Goal: Task Accomplishment & Management: Manage account settings

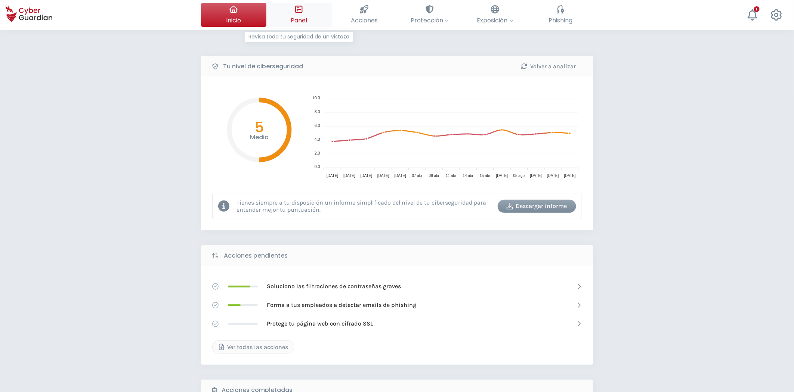
click at [303, 13] on icon at bounding box center [299, 9] width 8 height 8
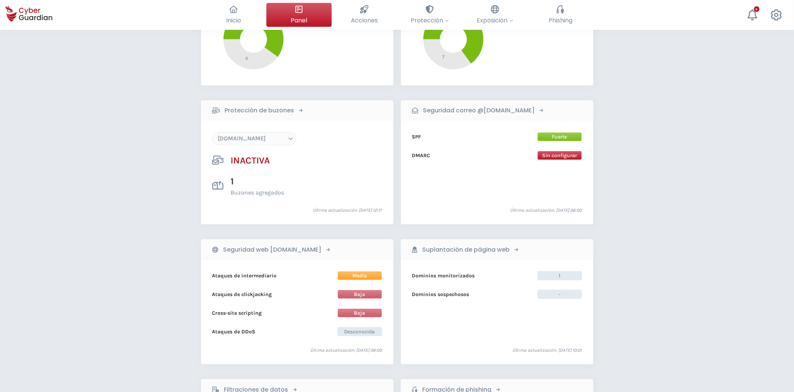
scroll to position [207, 0]
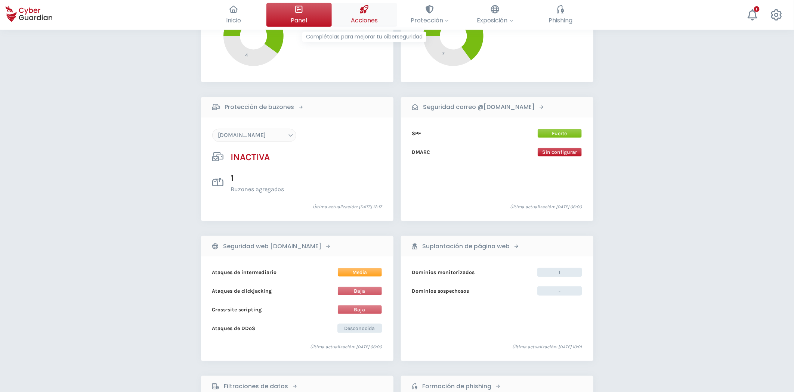
click at [356, 12] on button "Acciones Complétalas para mejorar tu ciberseguridad" at bounding box center [364, 15] width 65 height 24
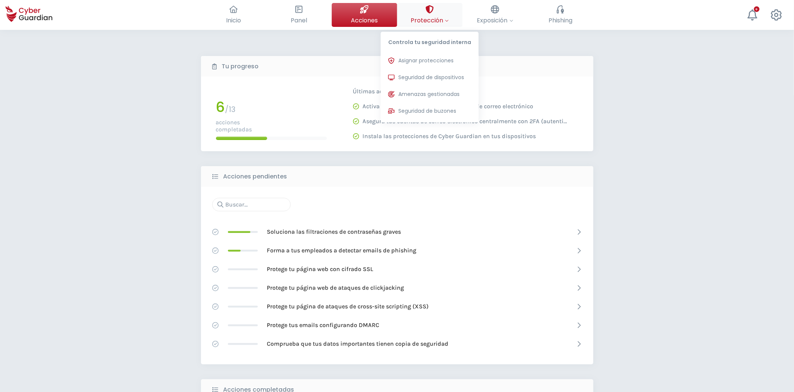
click at [432, 23] on span "Protección" at bounding box center [430, 20] width 38 height 9
click at [430, 58] on span "Asignar protecciones" at bounding box center [425, 61] width 55 height 8
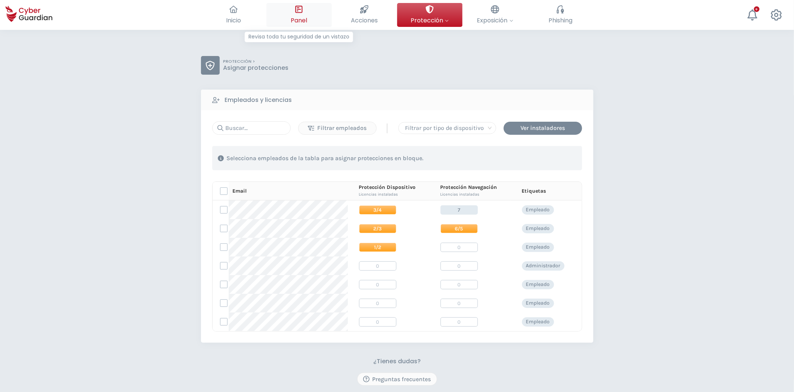
click at [296, 15] on div at bounding box center [299, 9] width 8 height 13
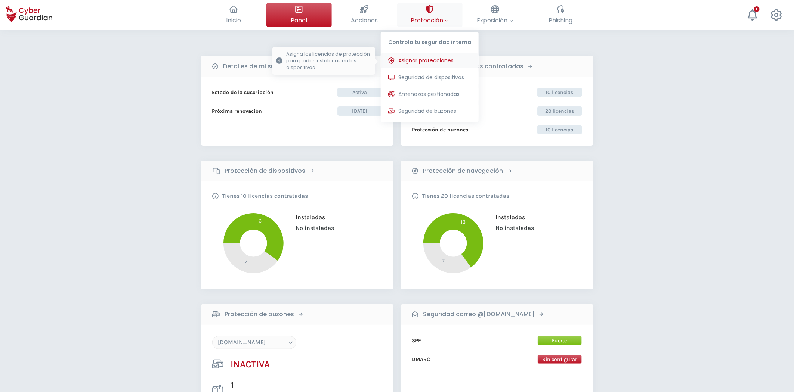
click at [429, 62] on span "Asignar protecciones" at bounding box center [425, 61] width 55 height 8
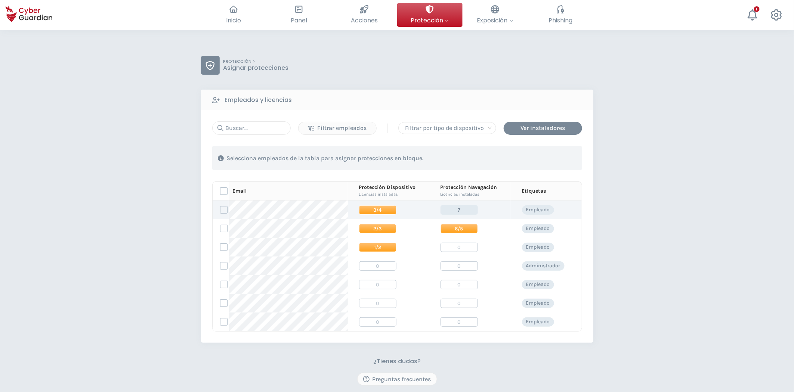
click at [402, 210] on td "3/4" at bounding box center [388, 210] width 81 height 19
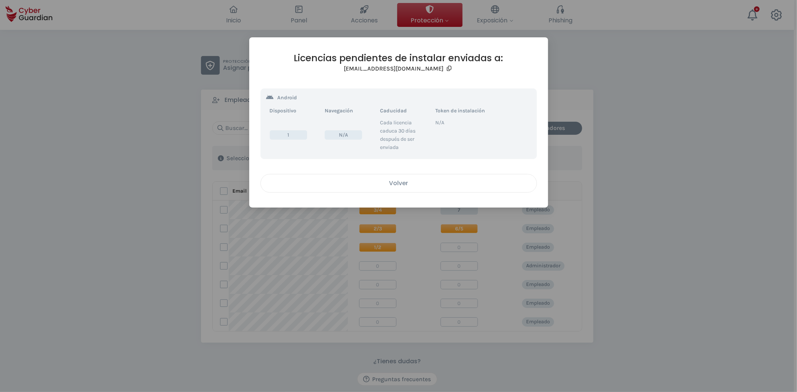
click at [414, 181] on div "Volver" at bounding box center [398, 183] width 265 height 9
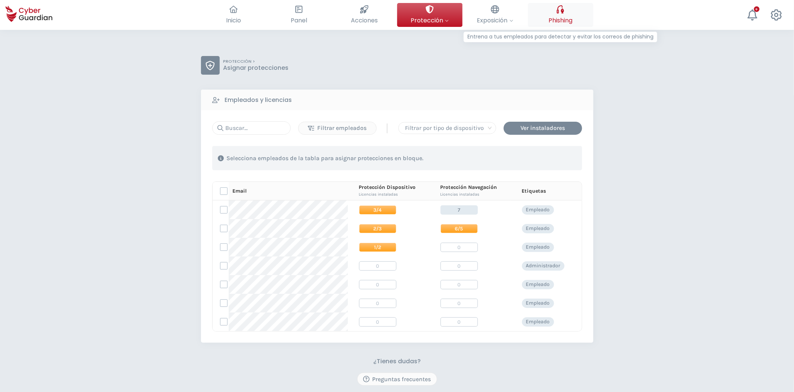
click at [562, 19] on span "Phishing" at bounding box center [560, 20] width 24 height 9
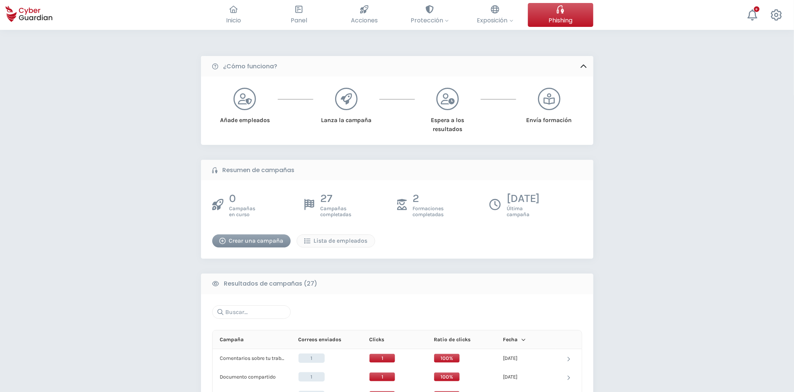
click at [238, 243] on div "Crear una campaña" at bounding box center [251, 241] width 67 height 9
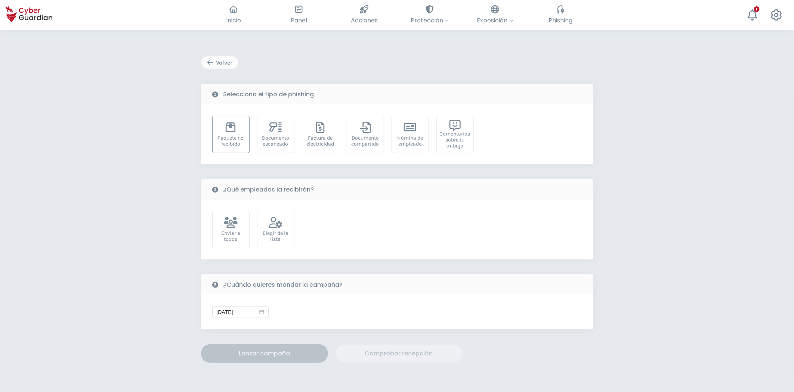
click at [229, 137] on div "Paquete no recibido" at bounding box center [230, 141] width 29 height 12
click at [277, 240] on div "Elegir de la lista" at bounding box center [275, 237] width 29 height 12
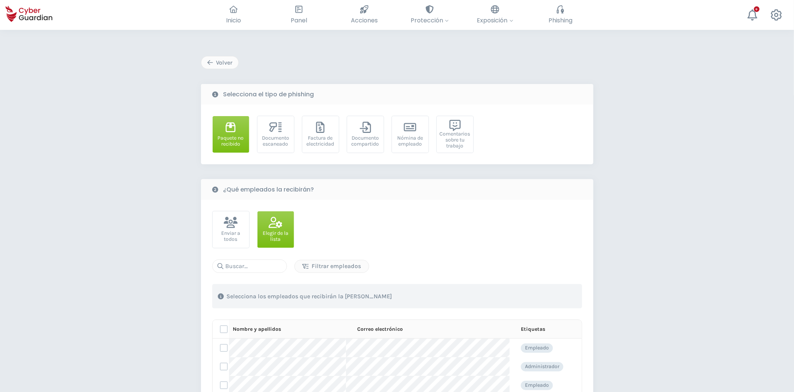
scroll to position [41, 0]
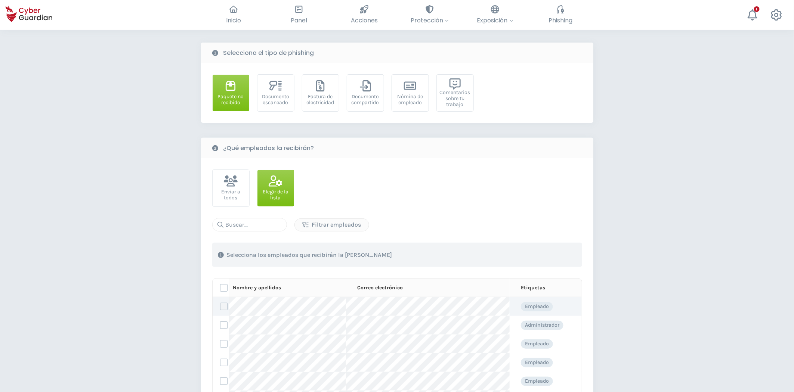
click at [223, 307] on label at bounding box center [223, 306] width 7 height 7
click at [220, 307] on input "checkbox" at bounding box center [220, 306] width 0 height 7
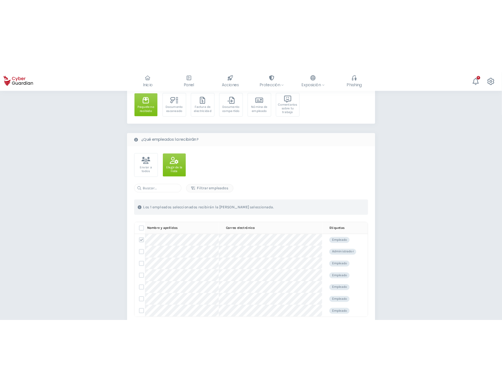
scroll to position [83, 0]
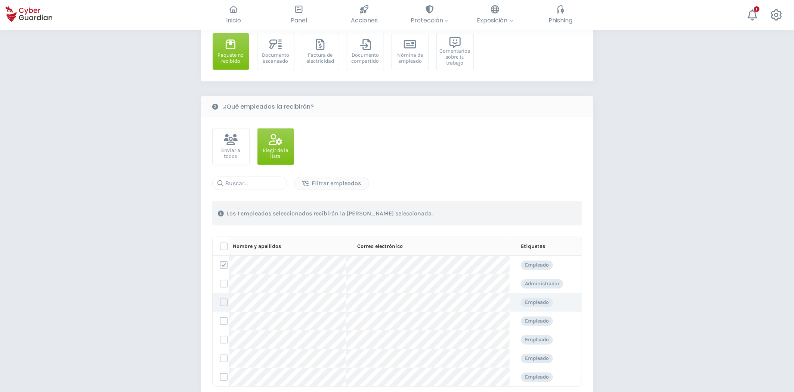
click at [224, 302] on label at bounding box center [223, 302] width 7 height 7
click at [220, 302] on input "checkbox" at bounding box center [220, 302] width 0 height 7
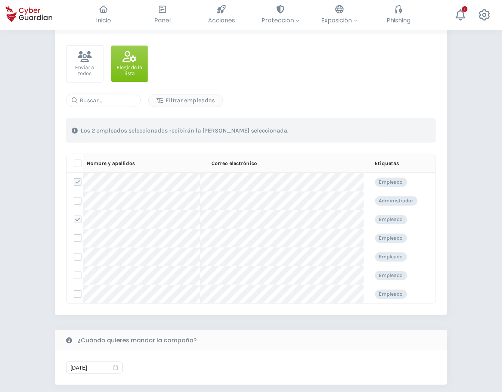
scroll to position [207, 0]
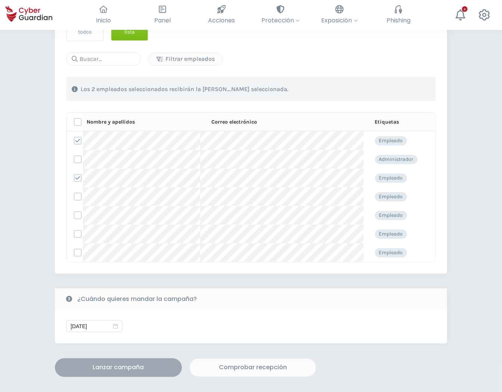
click at [132, 368] on div "Lanzar campaña" at bounding box center [119, 368] width 116 height 9
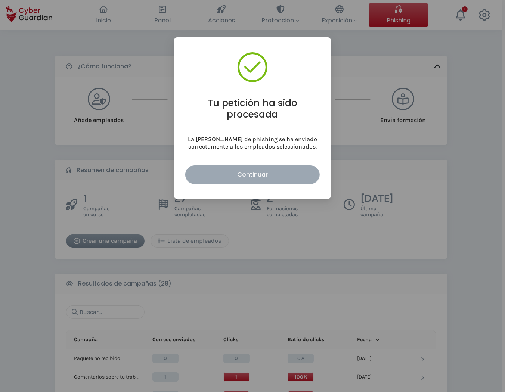
click at [275, 176] on div "Continuar" at bounding box center [252, 174] width 123 height 9
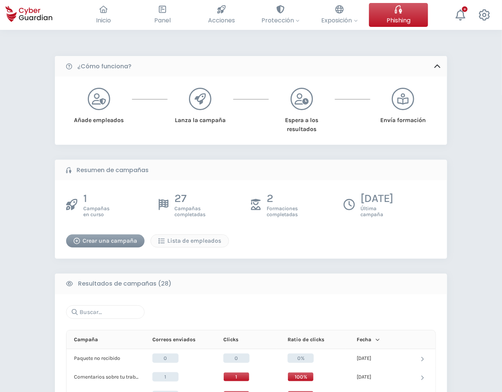
click at [114, 240] on div "Crear una campaña" at bounding box center [105, 241] width 67 height 9
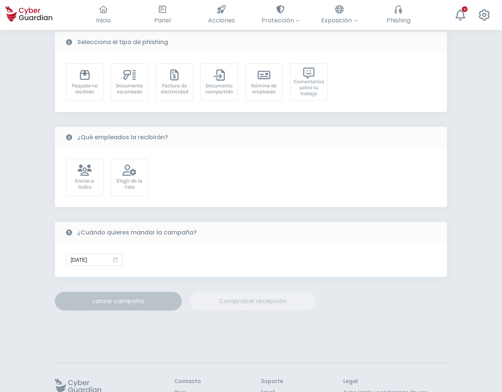
scroll to position [102, 0]
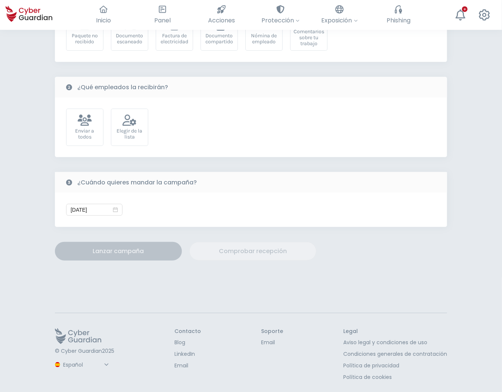
click at [73, 367] on select "Español Inglés Portugués (BR)" at bounding box center [87, 365] width 50 height 13
click at [62, 359] on select "Español Inglés Portugués (BR)" at bounding box center [87, 365] width 50 height 13
select select "English"
type input "[DATE]"
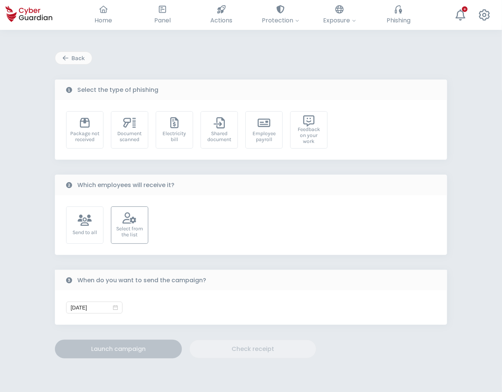
scroll to position [0, 0]
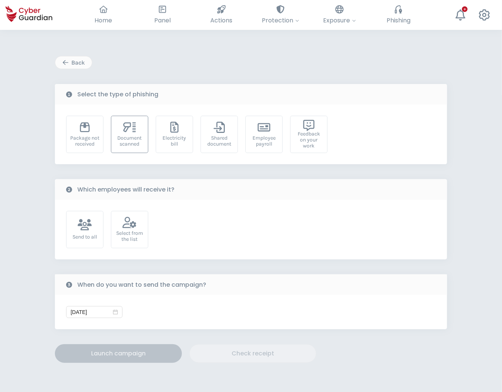
click at [135, 142] on div "Document scanned" at bounding box center [129, 141] width 29 height 12
click at [117, 231] on div "Select from the list" at bounding box center [129, 237] width 29 height 12
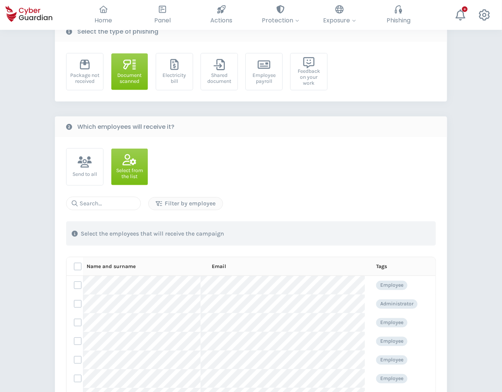
scroll to position [83, 0]
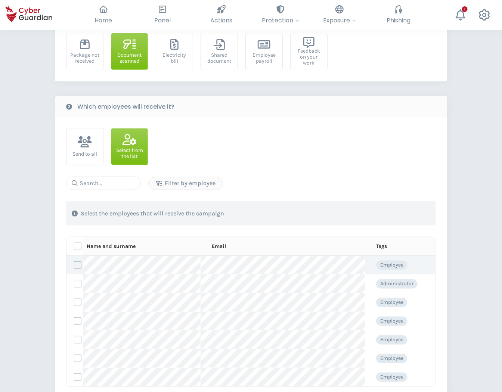
click at [78, 267] on label at bounding box center [77, 265] width 7 height 7
click at [74, 267] on input "checkbox" at bounding box center [74, 265] width 0 height 7
click at [80, 302] on label at bounding box center [77, 302] width 7 height 7
click at [74, 302] on input "checkbox" at bounding box center [74, 302] width 0 height 7
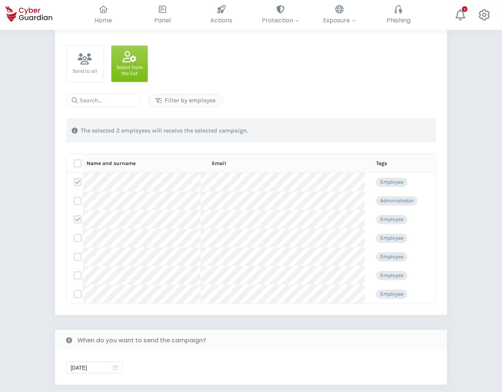
scroll to position [207, 0]
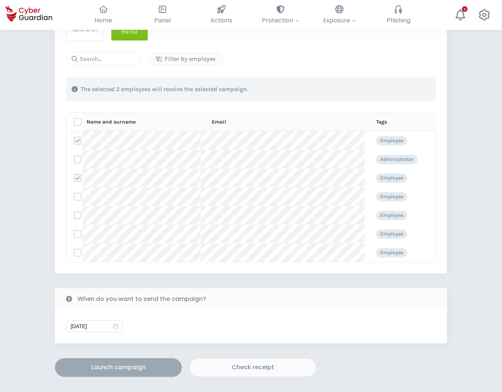
click at [132, 370] on div "Launch campaign" at bounding box center [119, 368] width 116 height 9
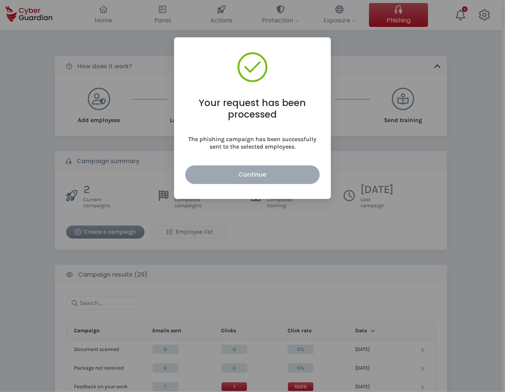
click at [256, 172] on div "Continue" at bounding box center [252, 174] width 123 height 9
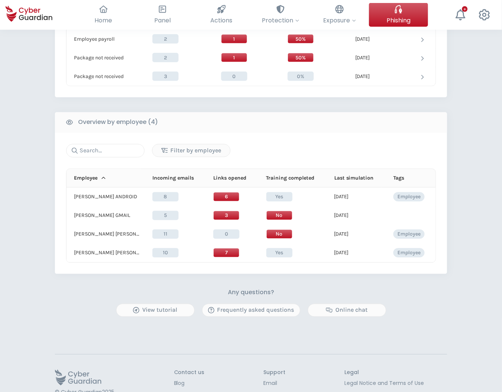
scroll to position [483, 0]
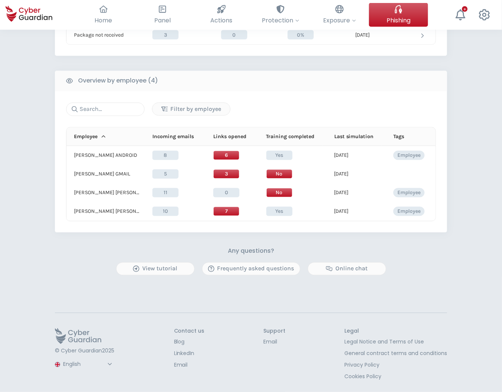
click at [78, 360] on select "Spanish English Portuguese (BR)" at bounding box center [88, 364] width 53 height 13
click at [62, 365] on select "Spanish English Portuguese (BR)" at bounding box center [88, 364] width 53 height 13
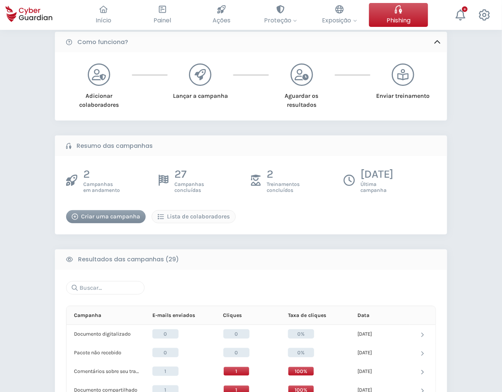
scroll to position [0, 0]
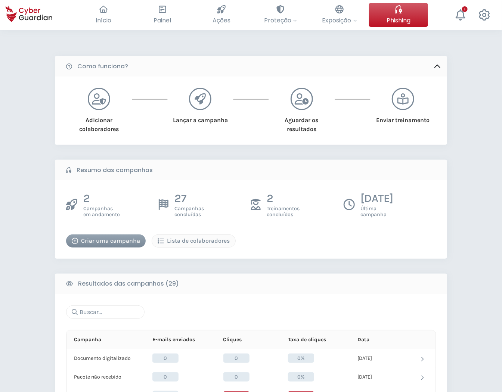
click at [85, 236] on button "Criar uma campanha" at bounding box center [106, 241] width 80 height 13
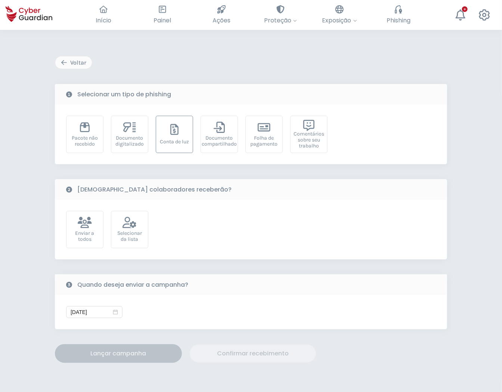
click at [186, 132] on div "Conta de luz" at bounding box center [174, 134] width 37 height 37
click at [138, 231] on div "Selecionar da lista" at bounding box center [129, 237] width 29 height 12
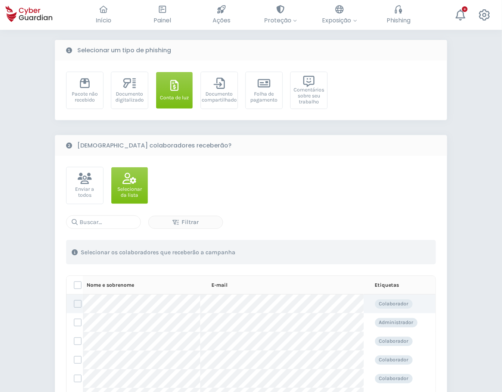
scroll to position [124, 0]
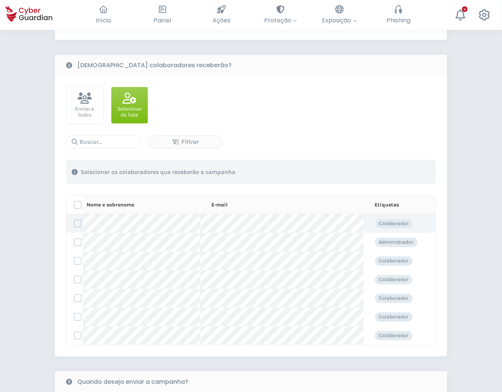
click at [79, 226] on label at bounding box center [77, 223] width 7 height 7
click at [74, 226] on input "checkbox" at bounding box center [74, 223] width 0 height 7
click at [78, 264] on label at bounding box center [77, 260] width 7 height 7
click at [74, 264] on input "checkbox" at bounding box center [74, 261] width 0 height 7
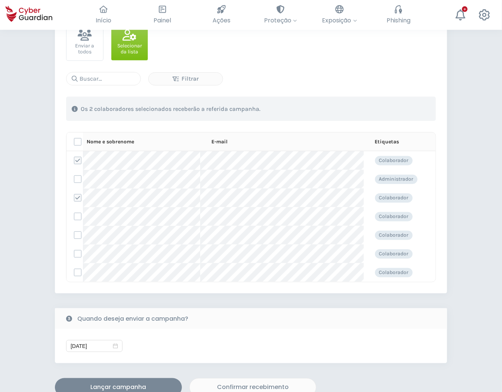
scroll to position [207, 0]
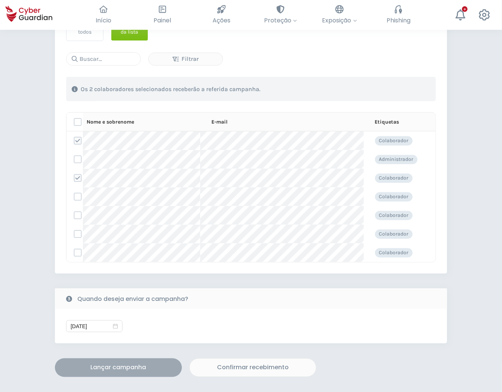
click at [115, 369] on div "Lançar campanha" at bounding box center [119, 368] width 116 height 9
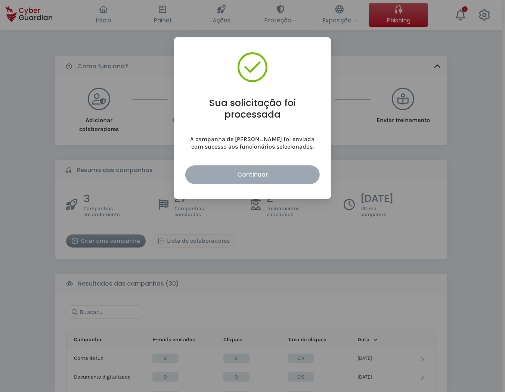
click at [214, 177] on div "Continuar" at bounding box center [252, 174] width 123 height 9
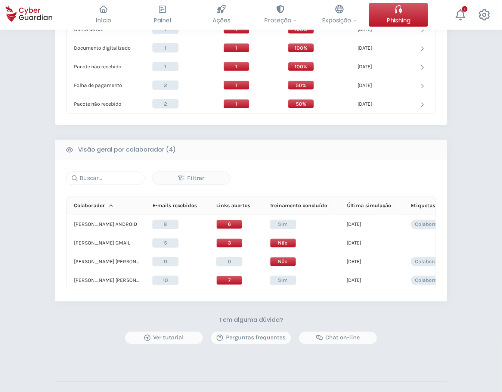
scroll to position [499, 0]
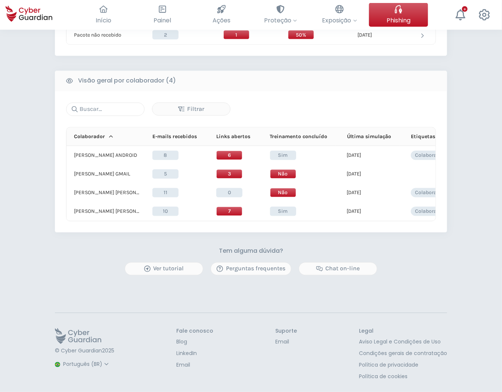
click at [77, 368] on select "Espanhol Inglês Português (BR)" at bounding box center [87, 364] width 50 height 13
click at [62, 358] on select "Espanhol Inglês Português (BR)" at bounding box center [87, 364] width 50 height 13
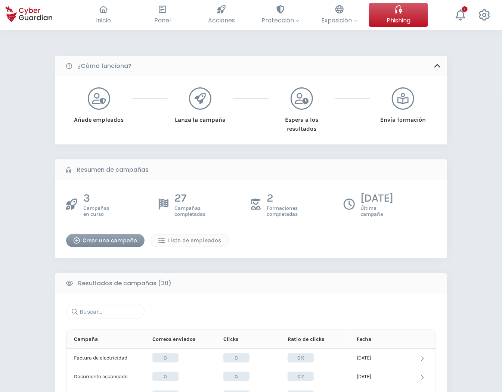
scroll to position [0, 0]
click at [117, 245] on div "Crear una campaña" at bounding box center [105, 241] width 67 height 9
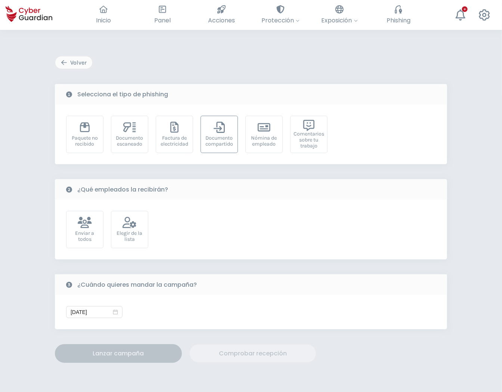
click at [219, 140] on div "Documento compartido" at bounding box center [219, 141] width 29 height 12
click at [126, 222] on icon at bounding box center [130, 222] width 14 height 11
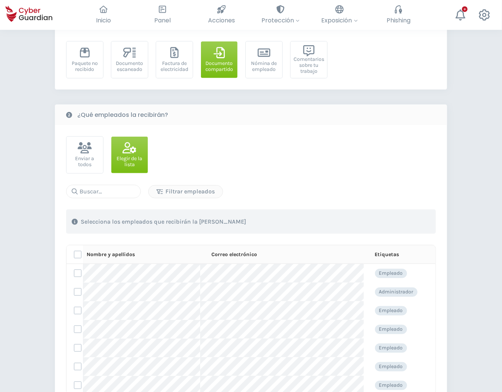
scroll to position [83, 0]
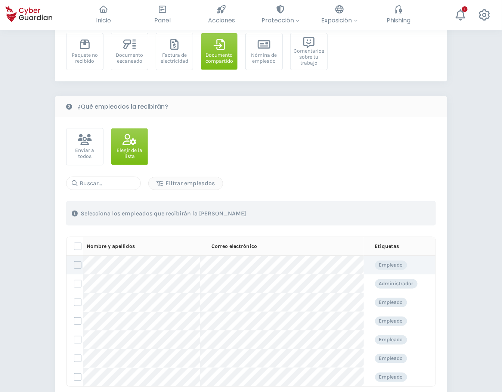
click at [75, 266] on label at bounding box center [77, 265] width 7 height 7
click at [74, 266] on input "checkbox" at bounding box center [74, 265] width 0 height 7
click at [77, 304] on label at bounding box center [77, 302] width 7 height 7
click at [74, 304] on input "checkbox" at bounding box center [74, 302] width 0 height 7
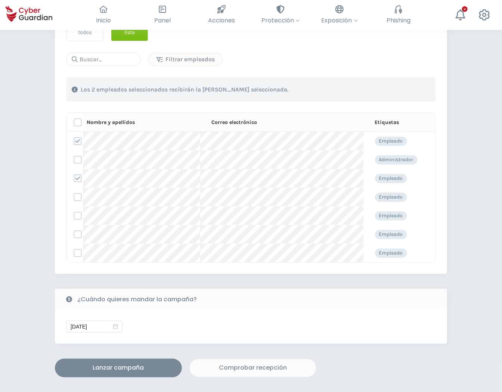
scroll to position [207, 0]
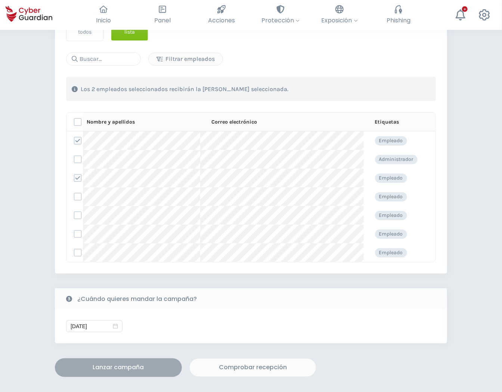
click at [124, 370] on div "Lanzar campaña" at bounding box center [119, 368] width 116 height 9
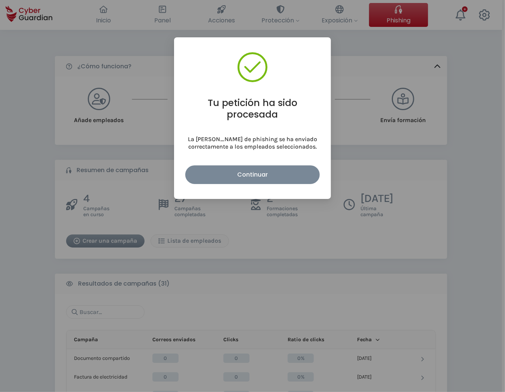
click at [367, 235] on div "Tu petición ha sido procesada La [PERSON_NAME] de phishing se ha enviado correc…" at bounding box center [252, 196] width 505 height 392
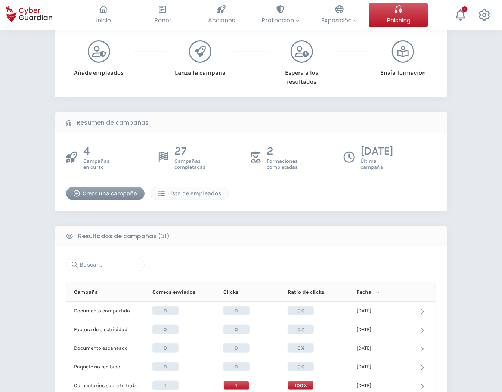
scroll to position [41, 0]
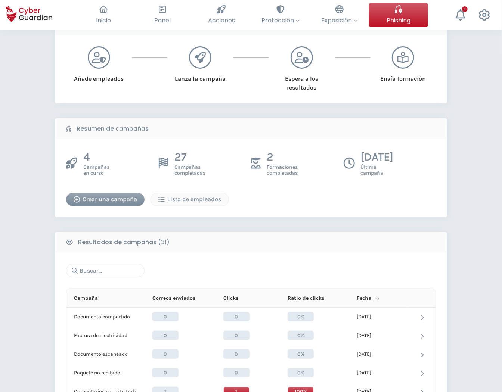
click at [84, 203] on div "Crear una campaña" at bounding box center [105, 199] width 67 height 9
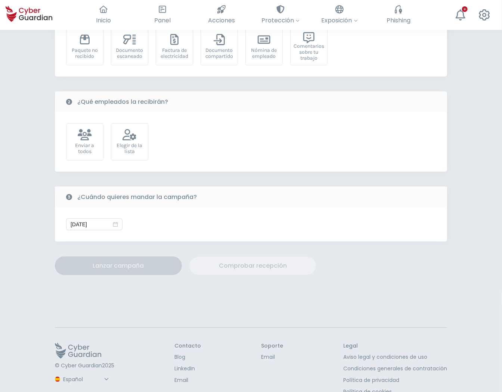
scroll to position [102, 0]
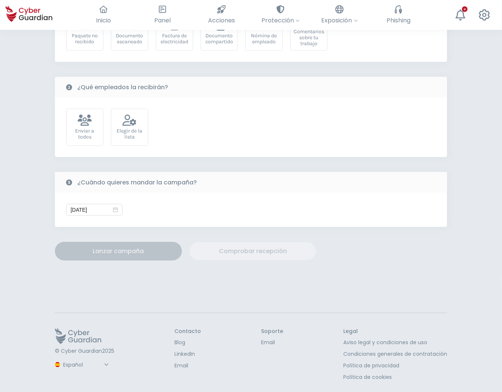
click at [84, 368] on select "Español Inglés Portugués (BR)" at bounding box center [87, 365] width 50 height 13
click at [62, 359] on select "Español Inglés Portugués (BR)" at bounding box center [87, 365] width 50 height 13
select select "English"
type input "[DATE]"
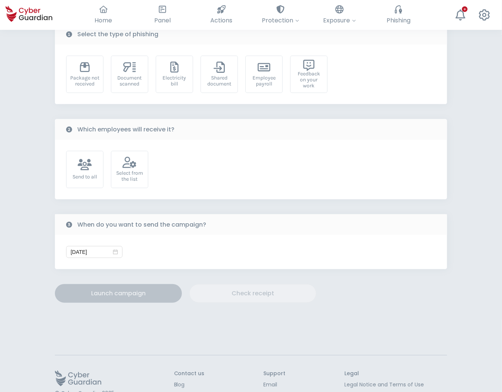
scroll to position [0, 0]
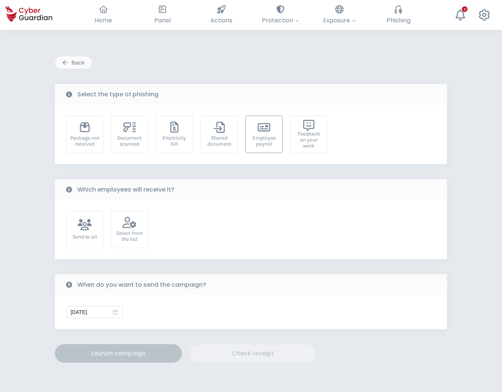
click at [277, 137] on div "Employee payroll" at bounding box center [264, 141] width 29 height 12
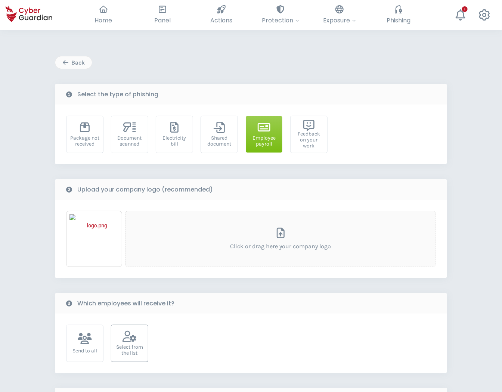
click at [124, 352] on div "Select from the list" at bounding box center [129, 350] width 29 height 12
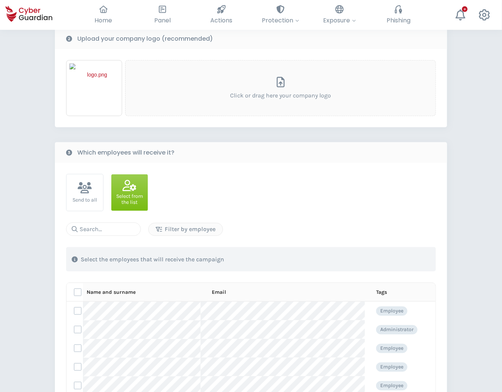
scroll to position [166, 0]
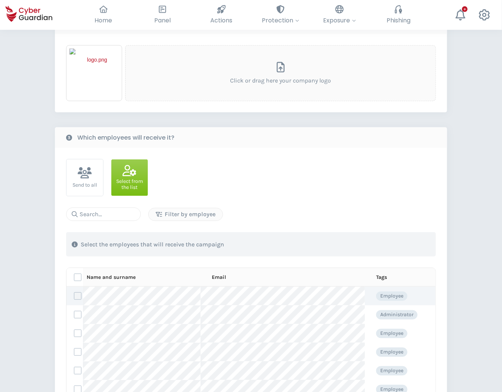
click at [77, 296] on label at bounding box center [77, 296] width 7 height 7
click at [74, 296] on input "checkbox" at bounding box center [74, 296] width 0 height 7
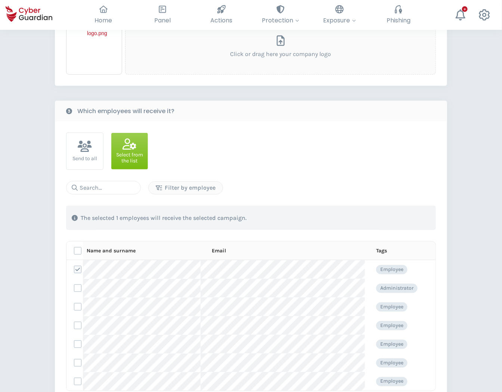
scroll to position [207, 0]
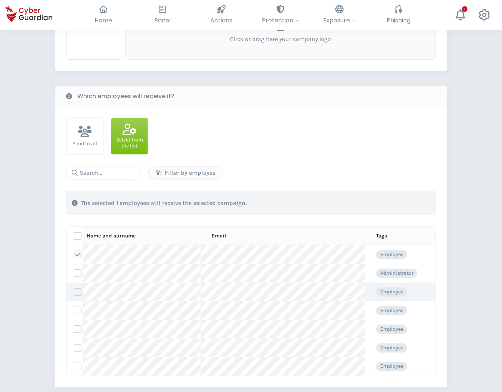
click at [79, 294] on label at bounding box center [77, 291] width 7 height 7
click at [74, 294] on input "checkbox" at bounding box center [74, 292] width 0 height 7
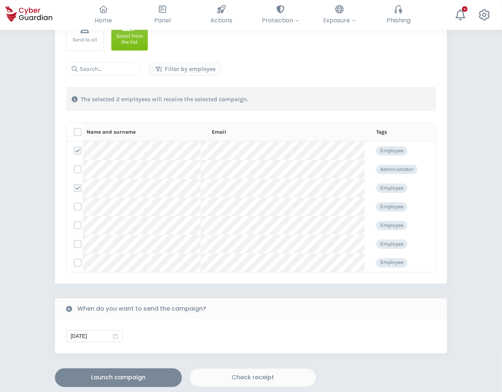
scroll to position [332, 0]
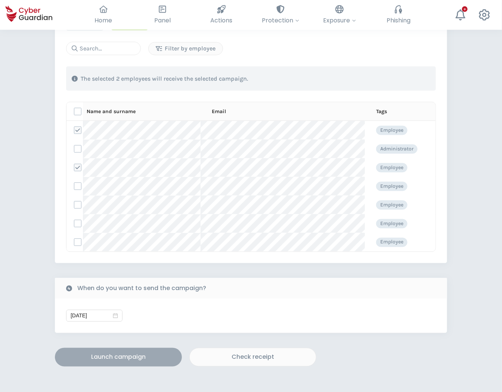
click at [125, 360] on div "Launch campaign" at bounding box center [119, 357] width 116 height 9
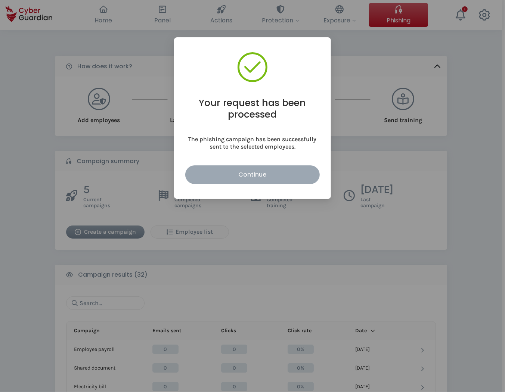
click at [206, 171] on div "Continue" at bounding box center [252, 174] width 123 height 9
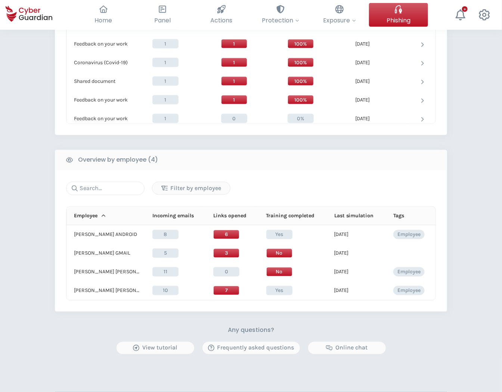
scroll to position [483, 0]
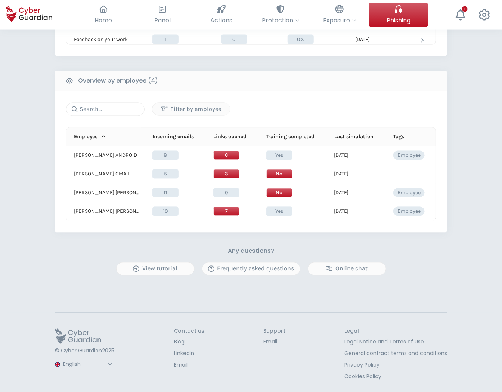
click at [81, 367] on select "Spanish English Portuguese (BR)" at bounding box center [88, 364] width 53 height 13
click at [62, 365] on select "Spanish English Portuguese (BR)" at bounding box center [88, 364] width 53 height 13
select select "Português (BR)"
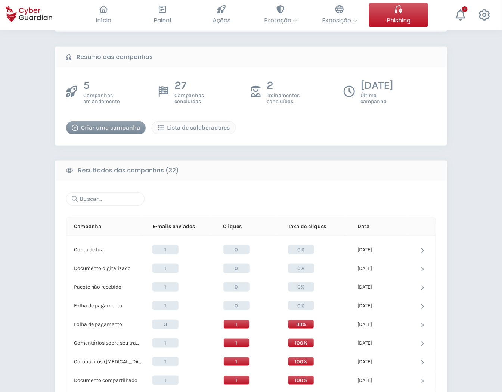
scroll to position [0, 0]
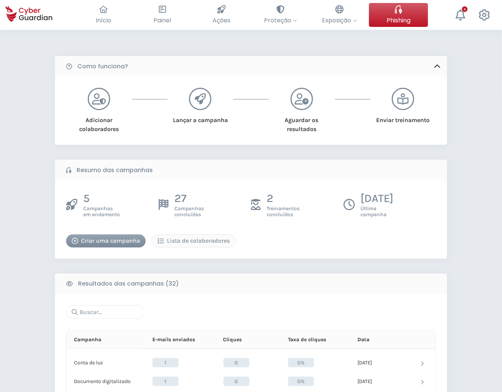
click at [107, 244] on div "Criar uma campanha" at bounding box center [106, 241] width 68 height 9
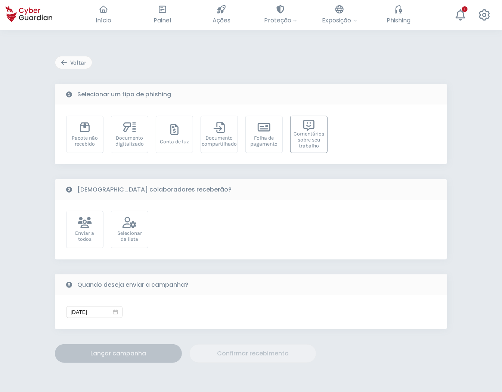
click at [312, 136] on div "Comentários sobre seu trabalho" at bounding box center [309, 140] width 31 height 18
click at [126, 226] on icon at bounding box center [130, 222] width 14 height 11
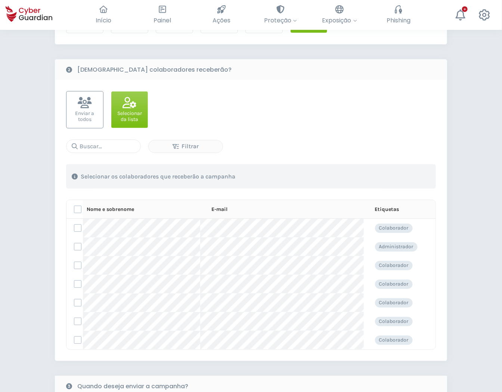
scroll to position [124, 0]
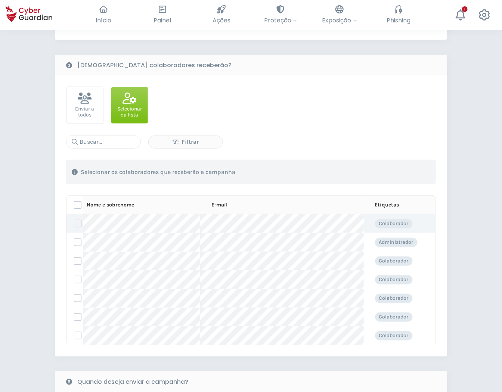
click at [77, 224] on label at bounding box center [77, 223] width 7 height 7
click at [74, 224] on input "checkbox" at bounding box center [74, 223] width 0 height 7
click at [76, 260] on label at bounding box center [77, 260] width 7 height 7
click at [74, 260] on input "checkbox" at bounding box center [74, 261] width 0 height 7
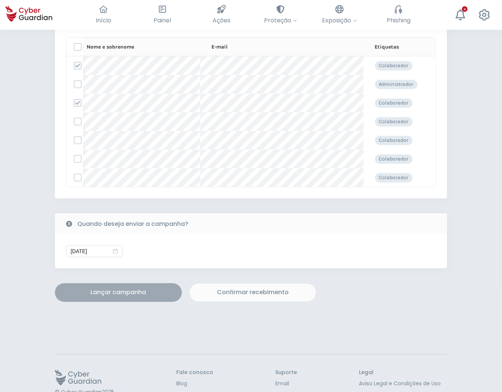
scroll to position [241, 0]
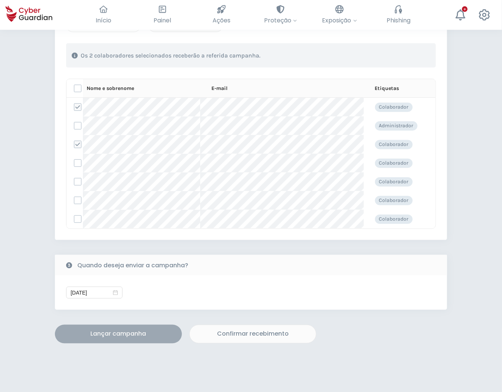
click at [141, 336] on div "Lançar campanha" at bounding box center [119, 334] width 116 height 9
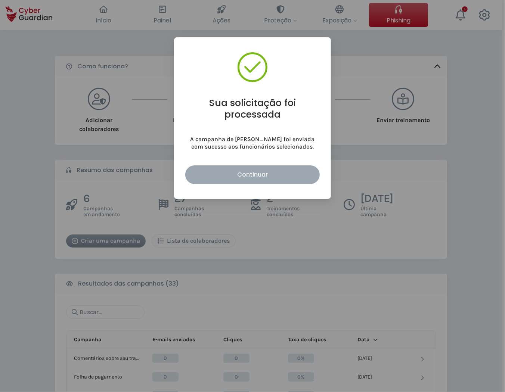
click at [262, 177] on div "Continuar" at bounding box center [252, 174] width 123 height 9
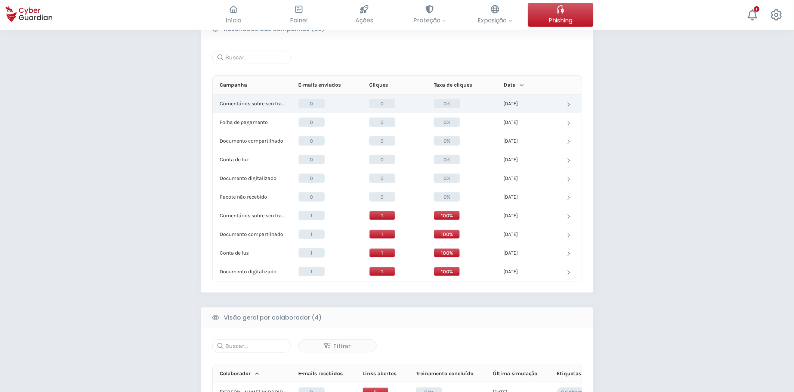
scroll to position [250, 0]
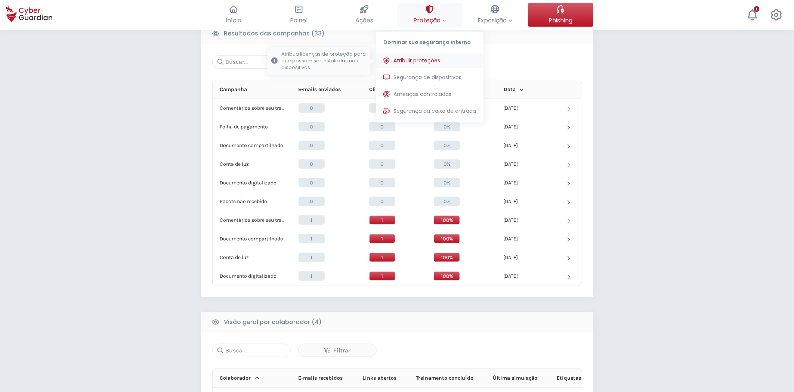
click at [429, 58] on span "Atribuir proteções" at bounding box center [416, 61] width 47 height 8
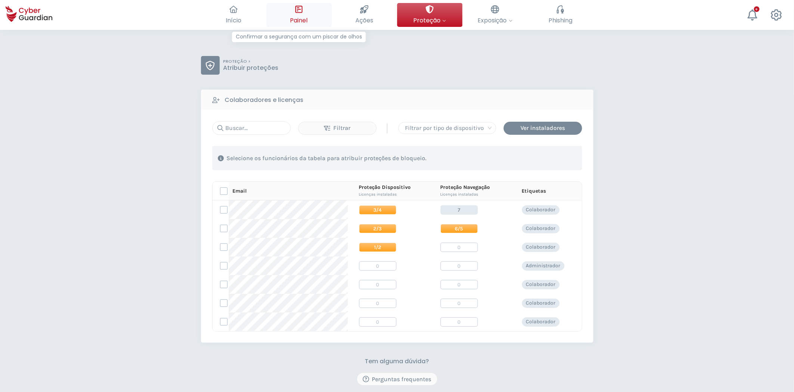
click at [305, 18] on span "Painel" at bounding box center [299, 20] width 18 height 9
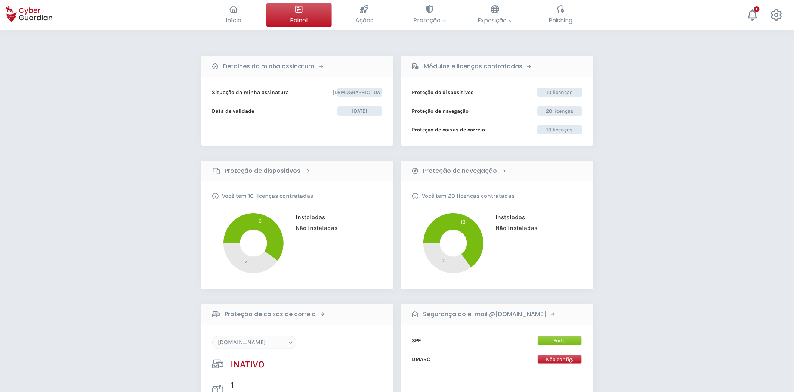
click at [284, 340] on select "[DOMAIN_NAME] [DOMAIN_NAME] [DOMAIN_NAME] [DOMAIN_NAME] [DOMAIN_NAME]" at bounding box center [254, 342] width 84 height 13
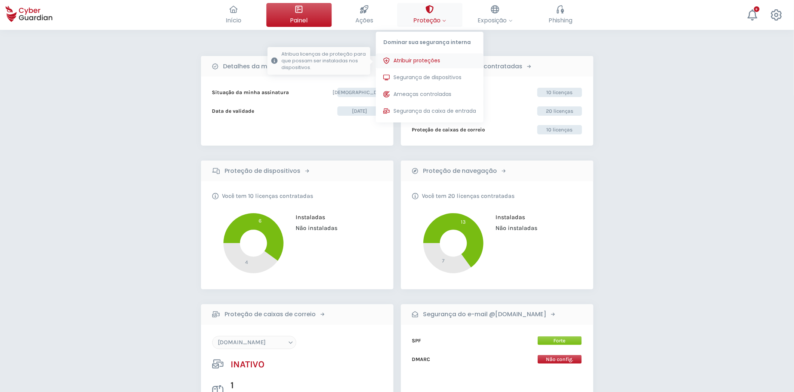
click at [428, 55] on button "Atribuir proteções Atribua licenças de proteção para que possam ser instaladas …" at bounding box center [430, 60] width 108 height 15
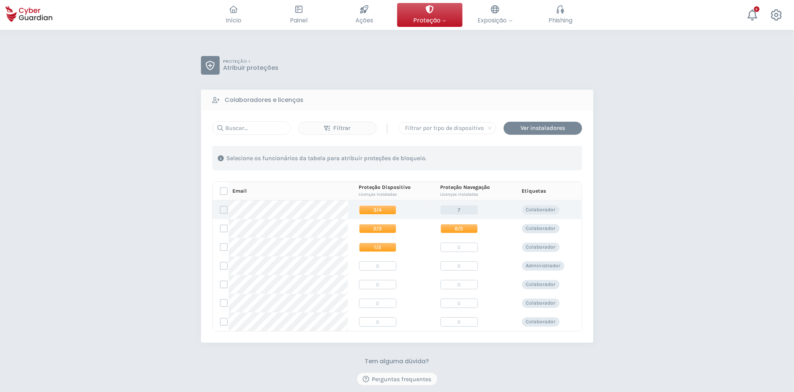
click at [223, 209] on label at bounding box center [223, 209] width 7 height 7
click at [220, 209] on input "checkbox" at bounding box center [220, 210] width 0 height 7
click at [514, 165] on div "Você selecionou 1 colaboradores Atribuir proteções" at bounding box center [397, 158] width 370 height 24
click at [520, 159] on div "Atribuir proteções" at bounding box center [539, 158] width 63 height 9
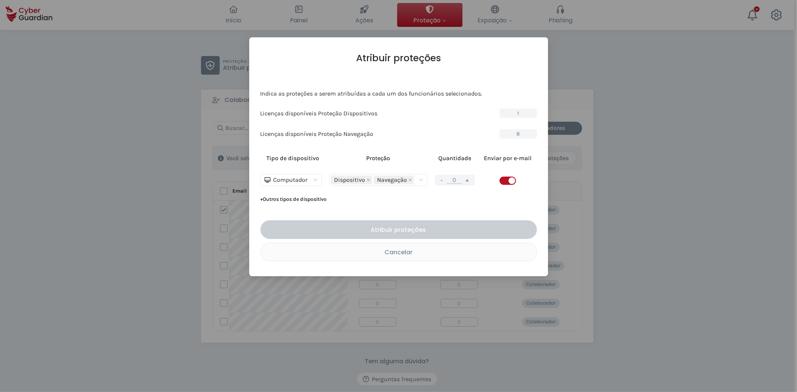
click at [467, 181] on button "+" at bounding box center [467, 180] width 9 height 9
type input "1"
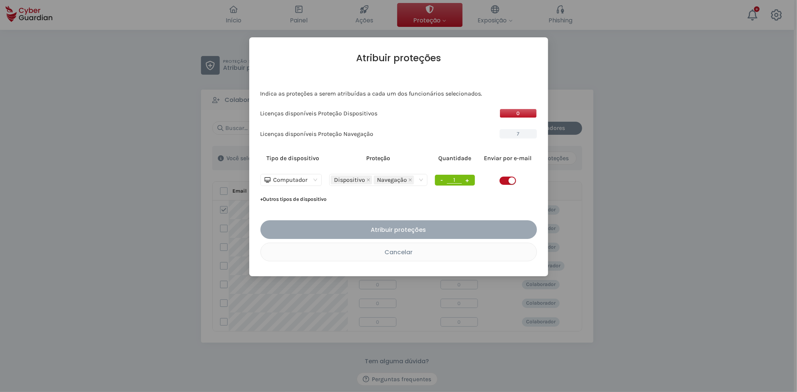
click at [425, 230] on div "Atribuir proteções" at bounding box center [398, 229] width 265 height 9
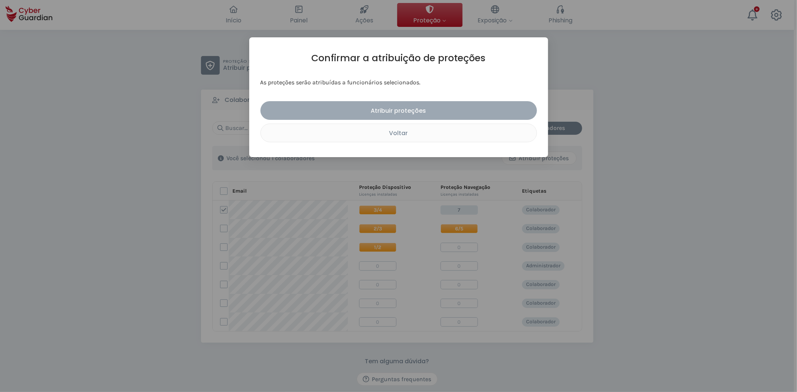
click at [412, 112] on div "Atribuir proteções" at bounding box center [398, 110] width 265 height 9
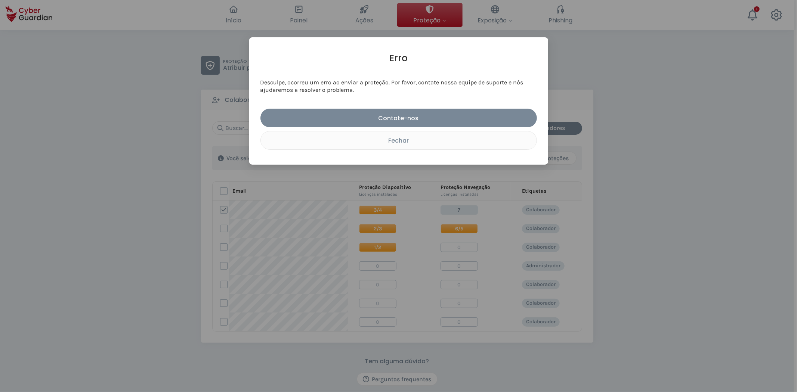
click at [427, 186] on div "[PERSON_NAME], ocorreu um erro ao enviar a proteção. Por favor, contate nossa e…" at bounding box center [398, 196] width 797 height 392
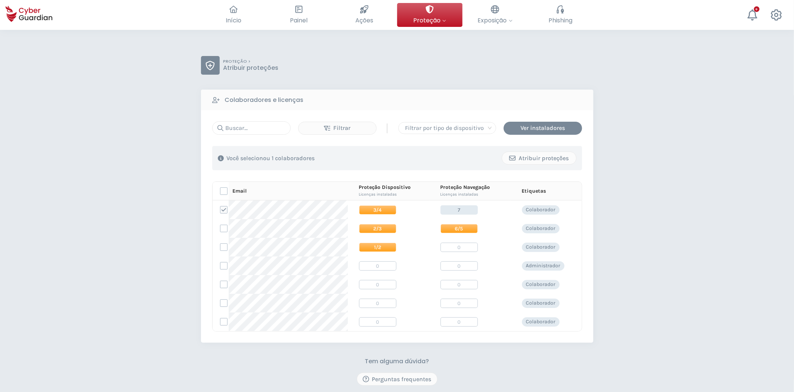
scroll to position [110, 0]
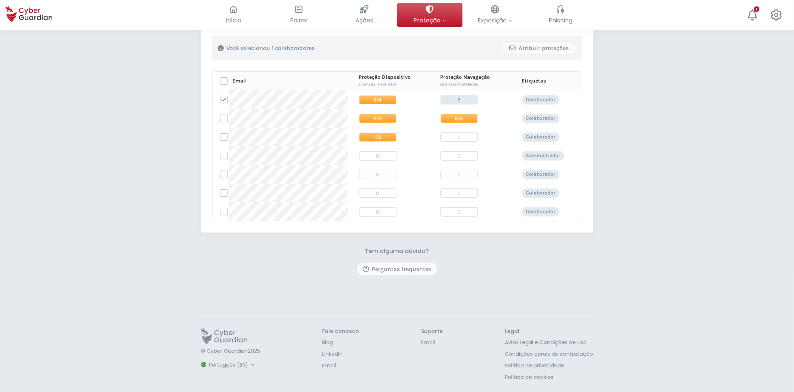
click at [219, 364] on select "Espanhol Inglês Português (BR)" at bounding box center [233, 365] width 50 height 13
click at [208, 359] on select "Espanhol Inglês Português (BR)" at bounding box center [233, 365] width 50 height 13
select select "Español"
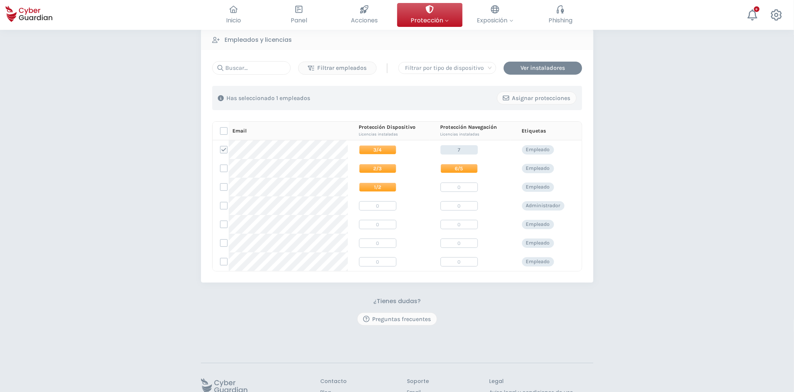
scroll to position [0, 0]
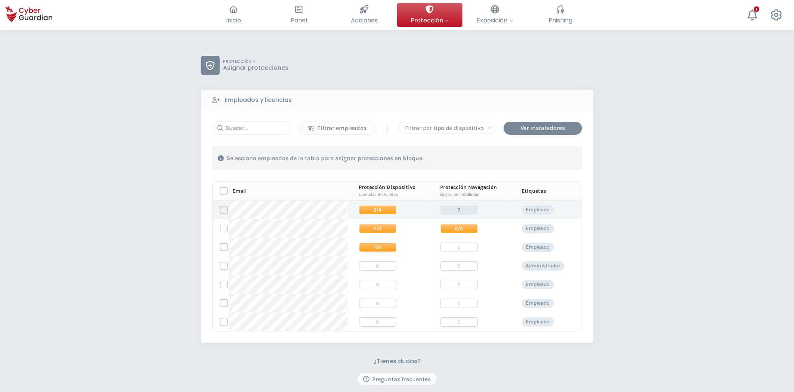
click at [223, 211] on label at bounding box center [223, 209] width 7 height 7
click at [220, 211] on input "checkbox" at bounding box center [220, 210] width 0 height 7
click at [514, 155] on div "Asignar protecciones" at bounding box center [537, 158] width 68 height 9
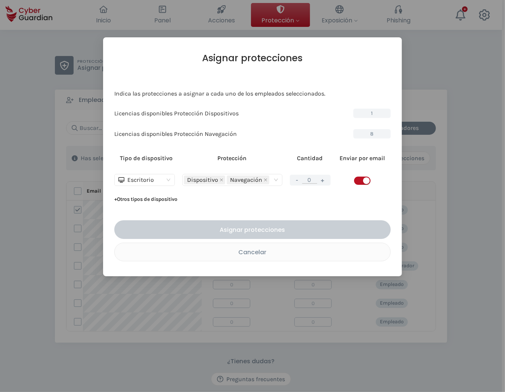
click at [320, 178] on button "+" at bounding box center [322, 180] width 9 height 9
type input "1"
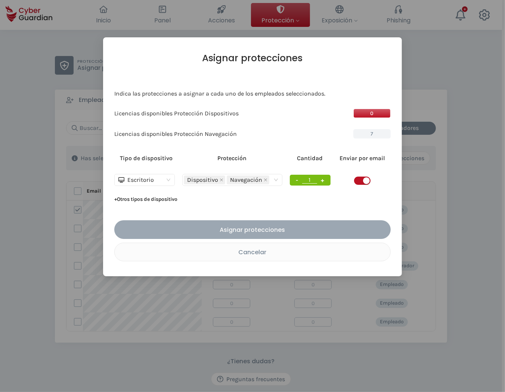
click at [265, 231] on div "Asignar protecciones" at bounding box center [252, 229] width 265 height 9
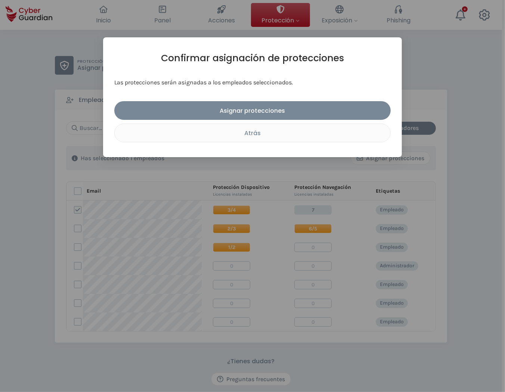
click at [253, 100] on div "Confirmar asignación de protecciones Las protecciones serán asignadas a los emp…" at bounding box center [252, 97] width 276 height 90
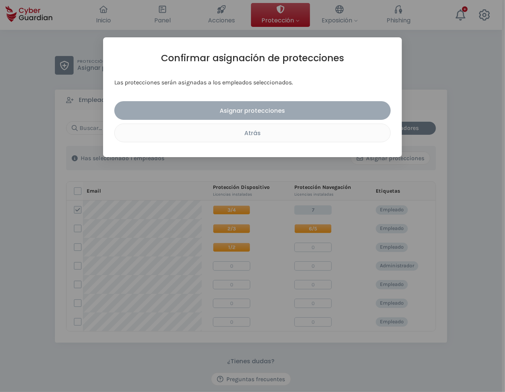
click at [254, 109] on div "Asignar protecciones" at bounding box center [252, 110] width 265 height 9
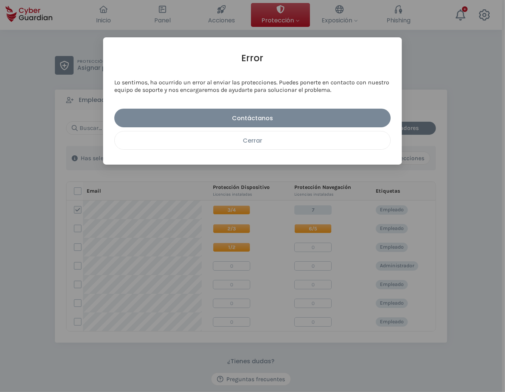
click at [290, 137] on div "Cerrar" at bounding box center [252, 140] width 265 height 9
